Goal: Task Accomplishment & Management: Manage account settings

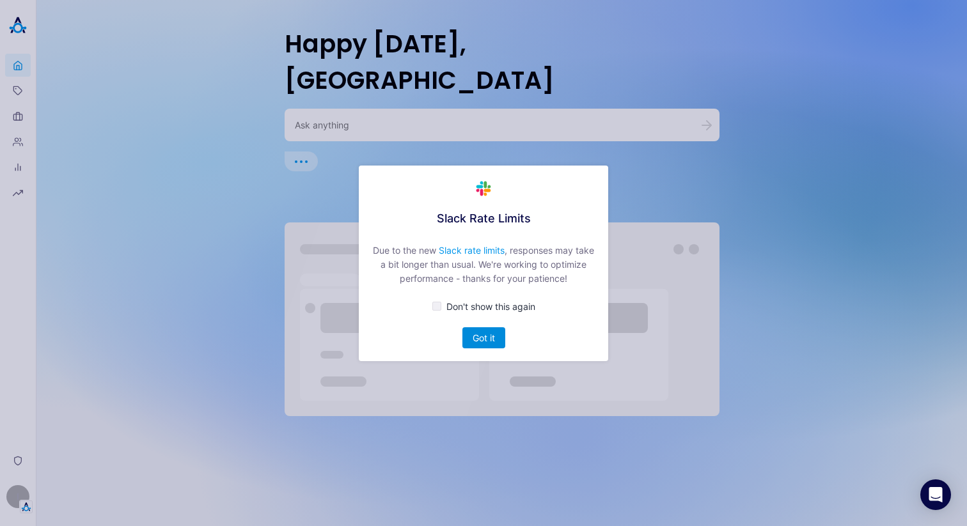
click at [480, 339] on button "Got it" at bounding box center [483, 337] width 43 height 21
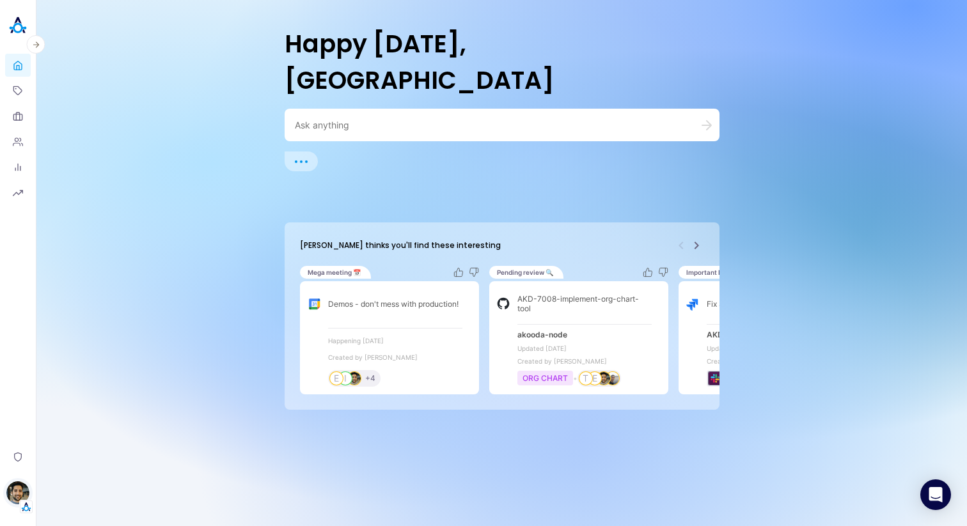
click at [17, 501] on img "button" at bounding box center [17, 492] width 23 height 23
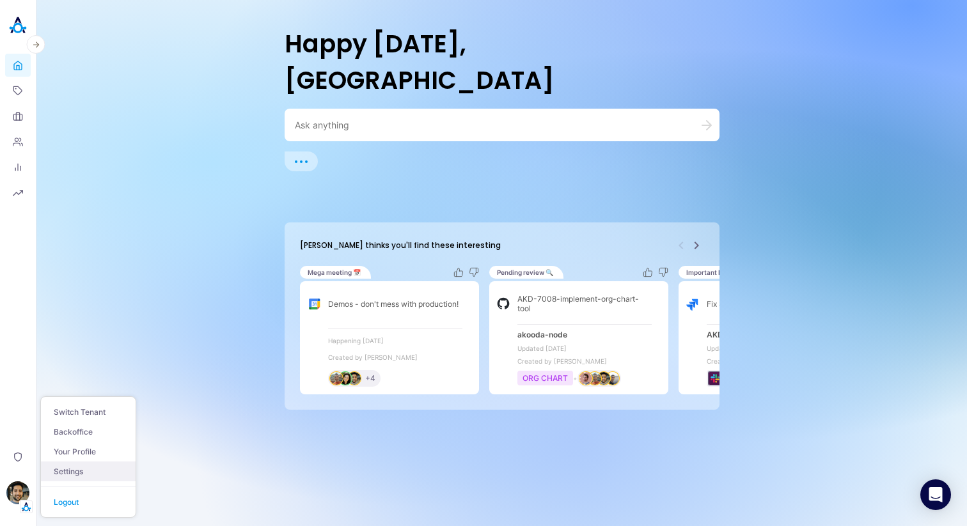
click at [85, 471] on link "Settings" at bounding box center [88, 472] width 95 height 20
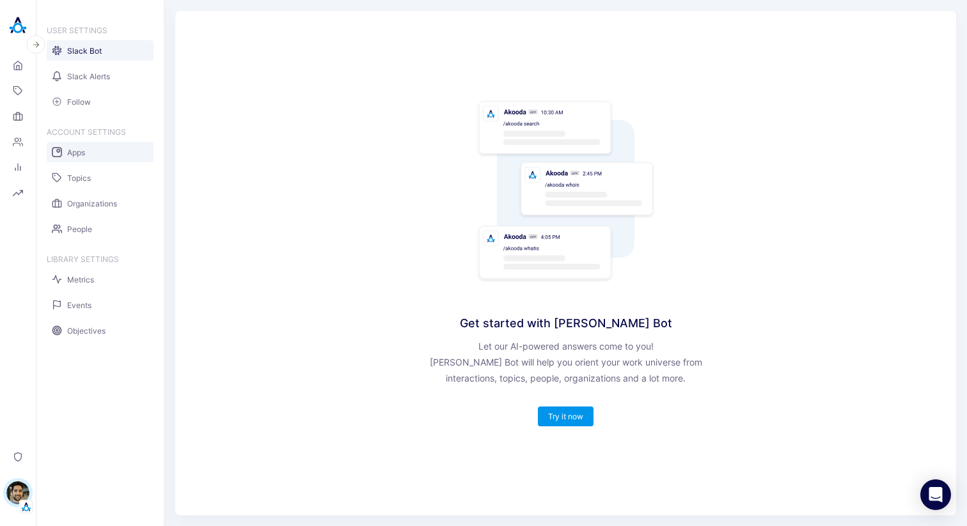
click at [74, 158] on link "Apps" at bounding box center [100, 152] width 107 height 20
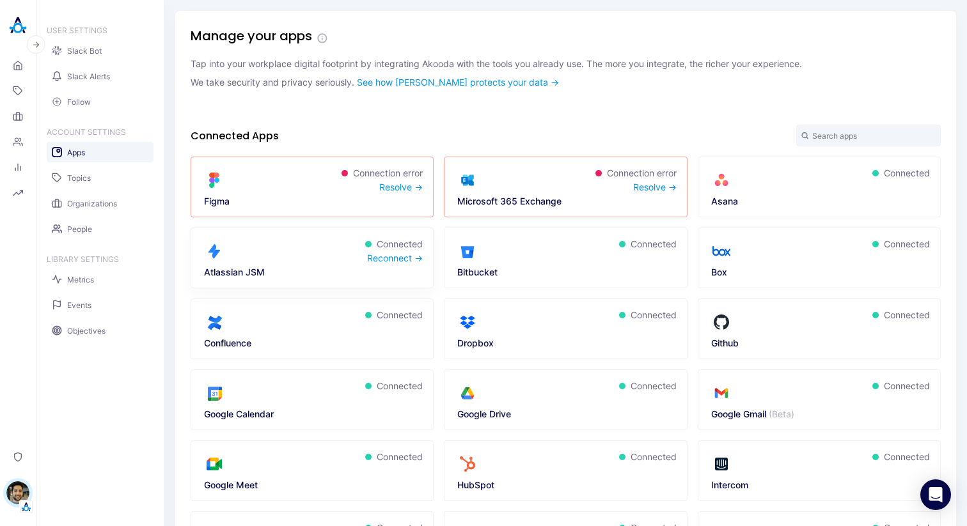
click at [387, 256] on div "Reconnect →" at bounding box center [395, 258] width 56 height 11
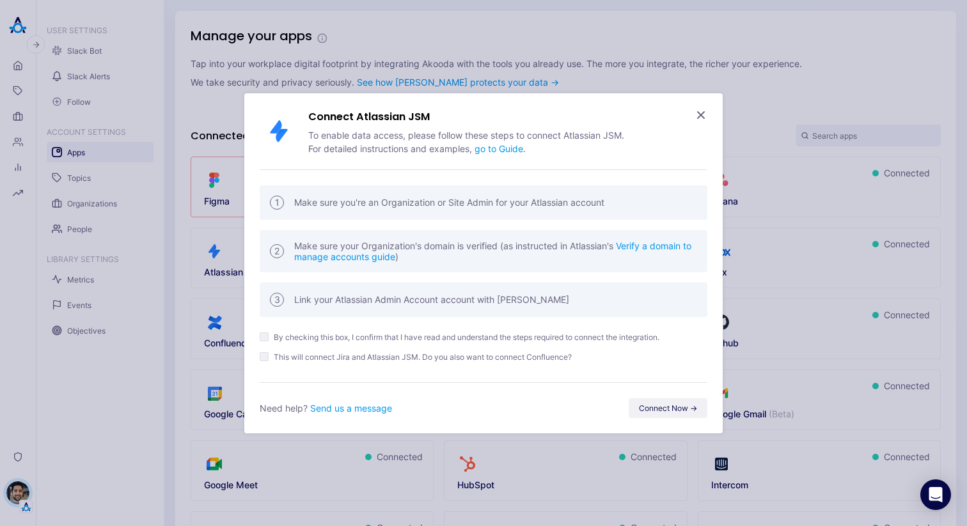
click at [692, 113] on div "Connect Atlassian JSM To enable data access, please follow these steps to conne…" at bounding box center [484, 131] width 448 height 45
click at [702, 113] on icon "button" at bounding box center [700, 115] width 13 height 13
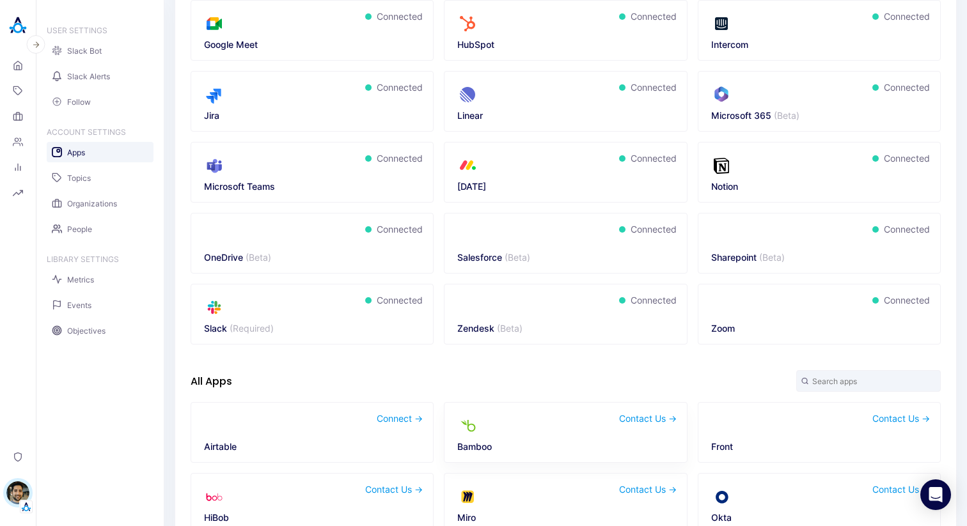
scroll to position [393, 0]
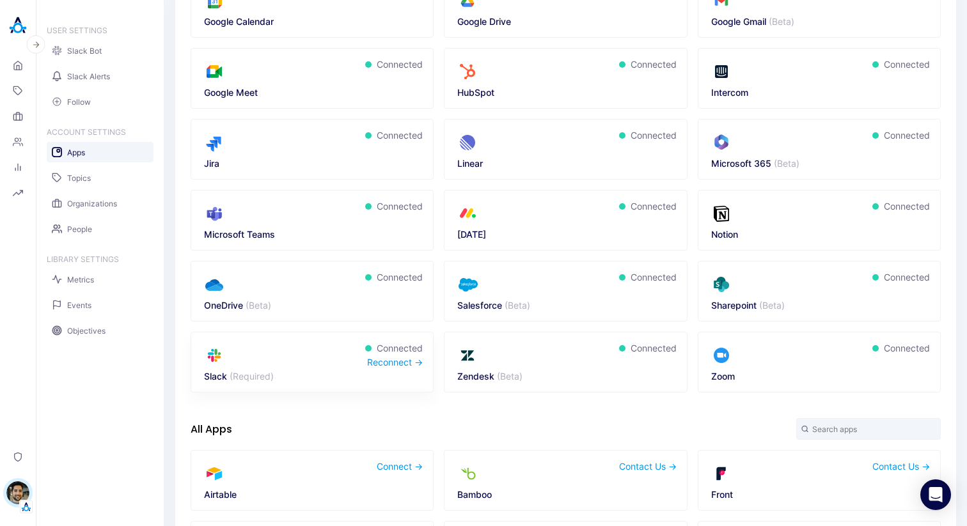
click at [390, 368] on div "Connected Reconnect →" at bounding box center [380, 362] width 83 height 39
click at [384, 365] on div "Reconnect →" at bounding box center [395, 362] width 56 height 11
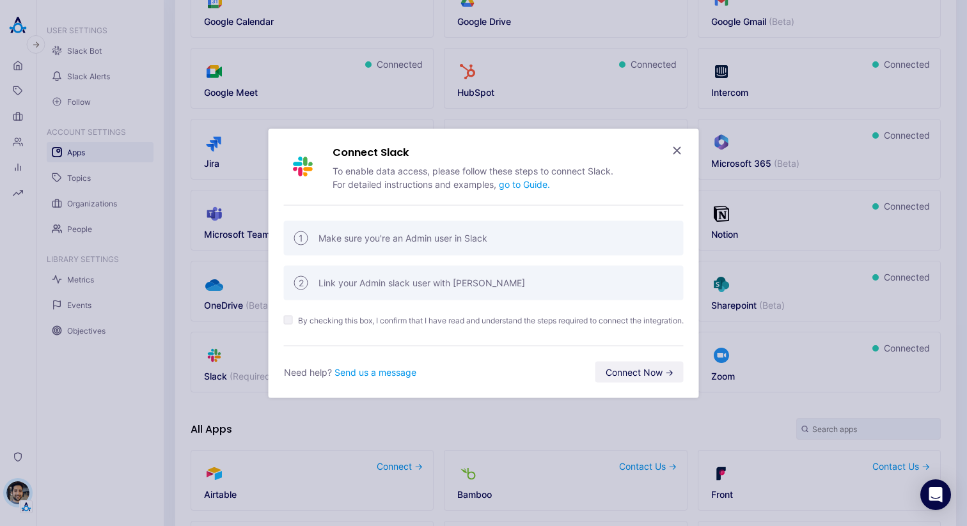
click at [363, 324] on span "By checking this box, I confirm that I have read and understand the steps requi…" at bounding box center [491, 320] width 386 height 10
checkbox input "true"
click at [628, 357] on div "Connect Slack To enable data access, please follow these steps to connect Slack…" at bounding box center [484, 263] width 400 height 238
click at [628, 365] on button "Connect Now →" at bounding box center [639, 371] width 88 height 21
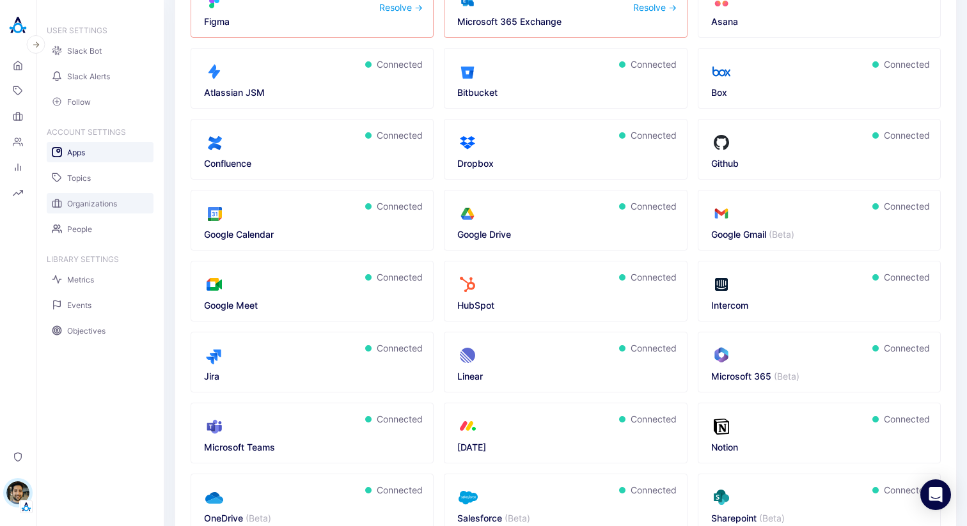
scroll to position [38, 0]
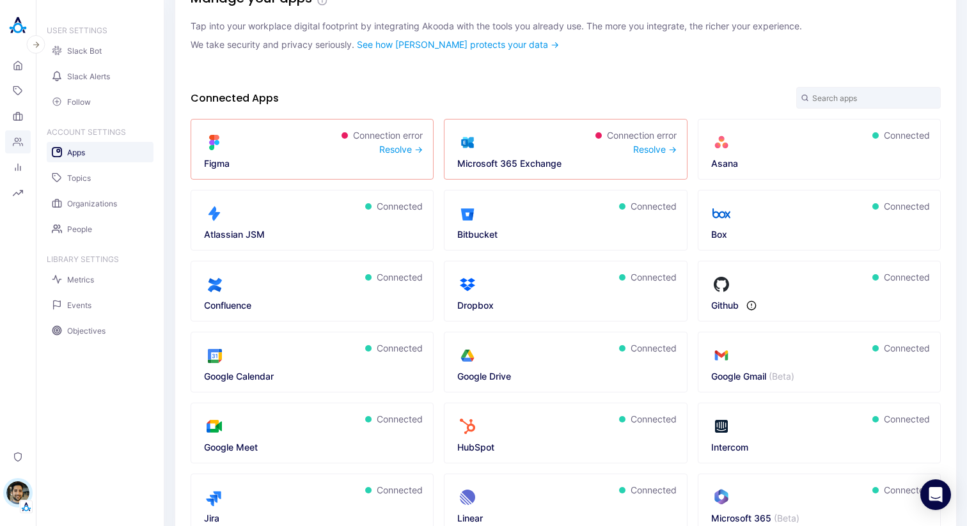
click at [21, 141] on icon at bounding box center [18, 142] width 10 height 10
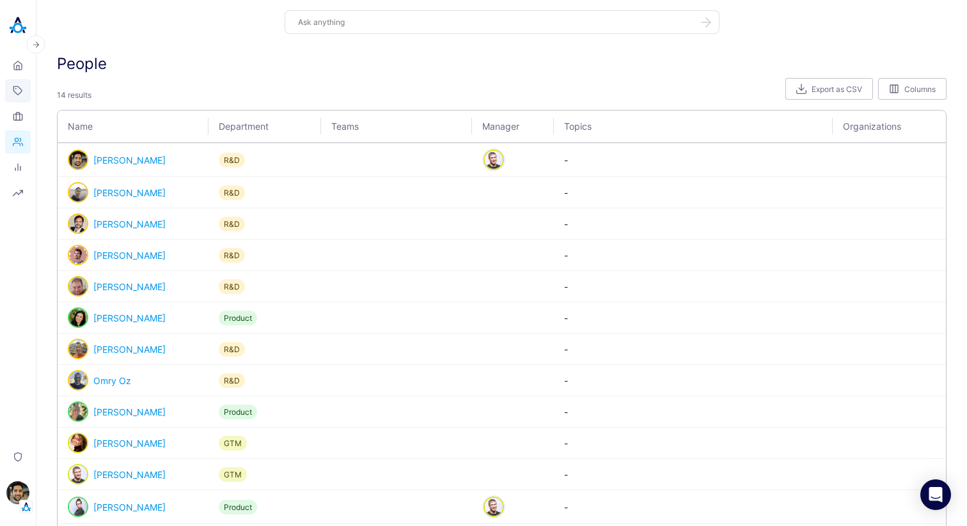
click at [16, 92] on icon at bounding box center [18, 91] width 10 height 10
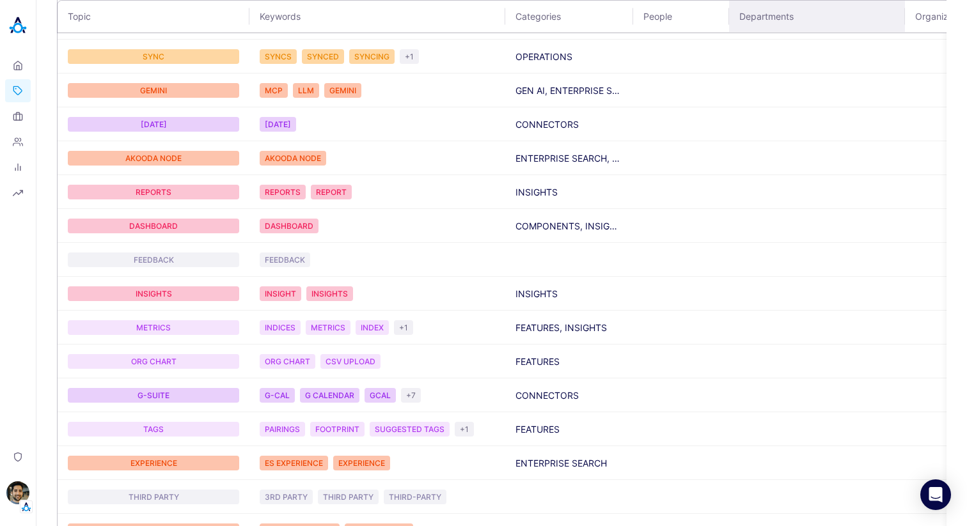
scroll to position [391, 0]
